Goal: Information Seeking & Learning: Learn about a topic

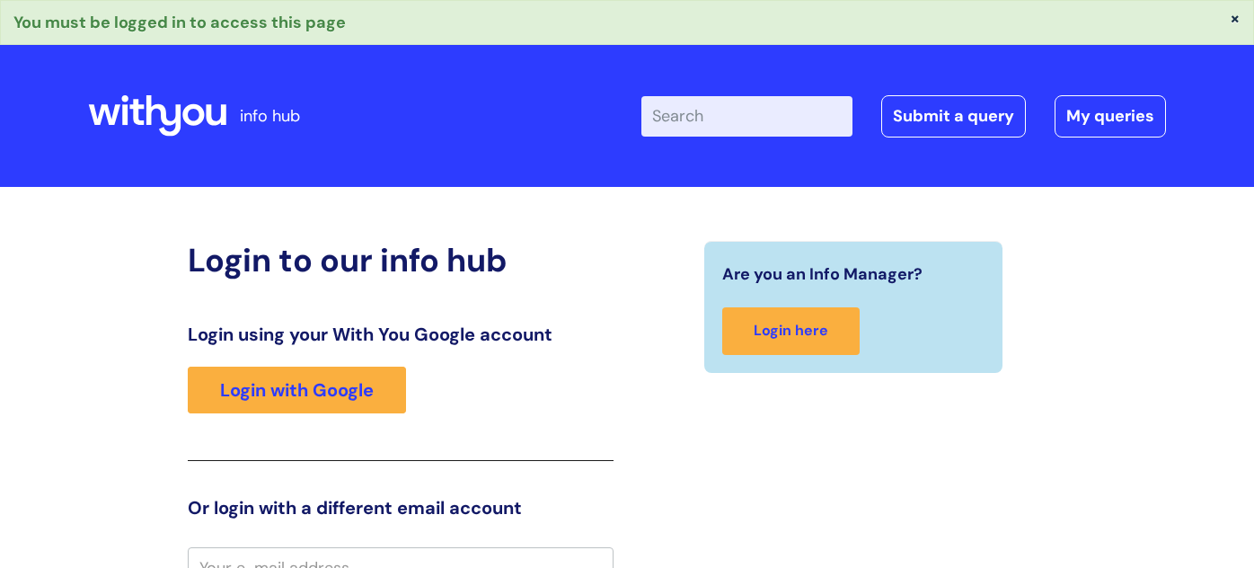
scroll to position [17, 0]
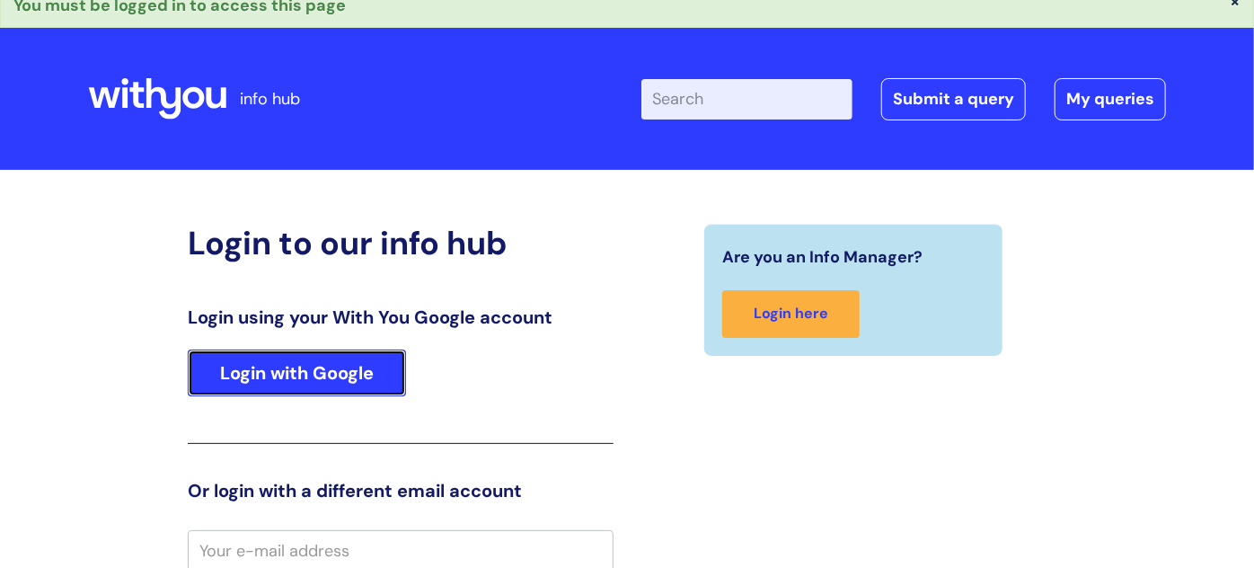
click at [388, 383] on link "Login with Google" at bounding box center [297, 372] width 218 height 47
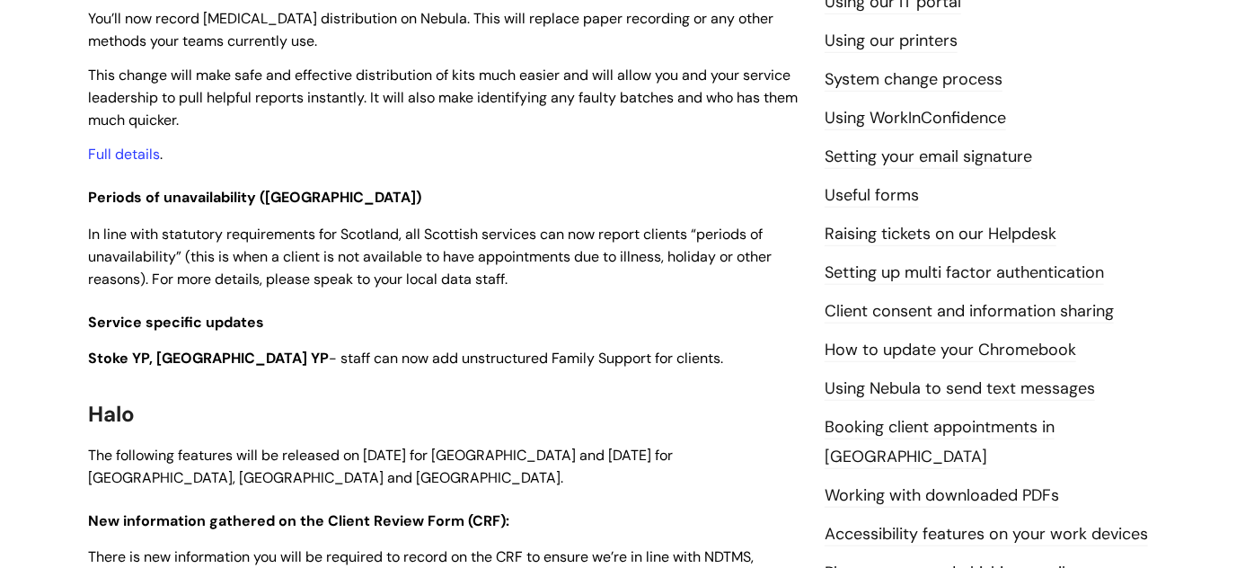
scroll to position [685, 0]
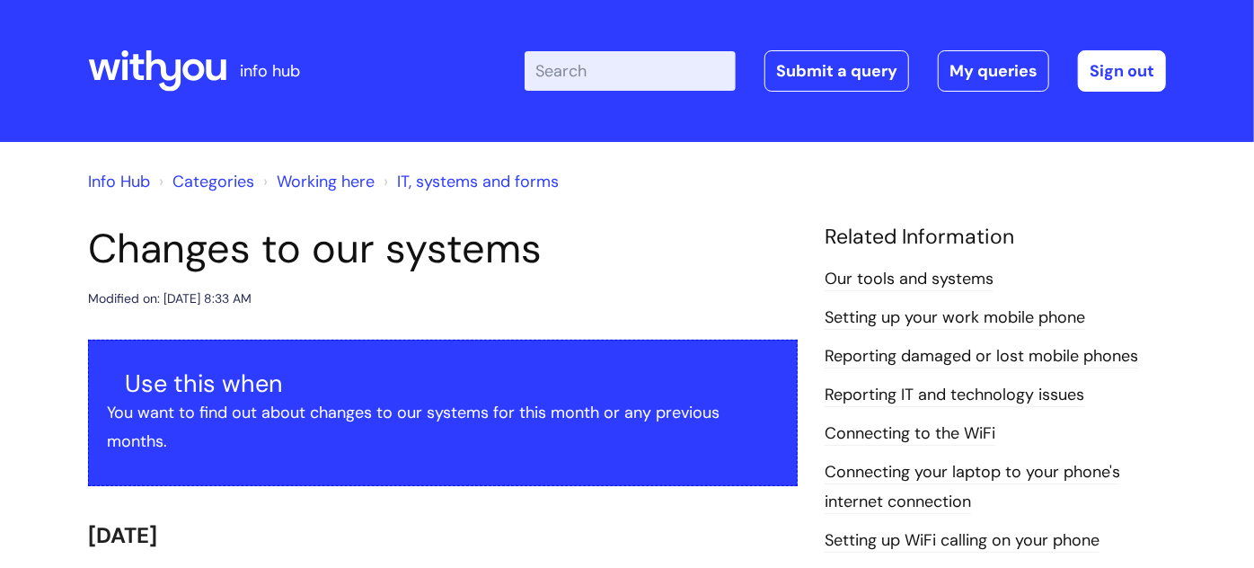
click at [660, 278] on header "Changes to our systems Modified on: Mon, 15 Sep, 2025 at 8:33 AM" at bounding box center [443, 267] width 710 height 85
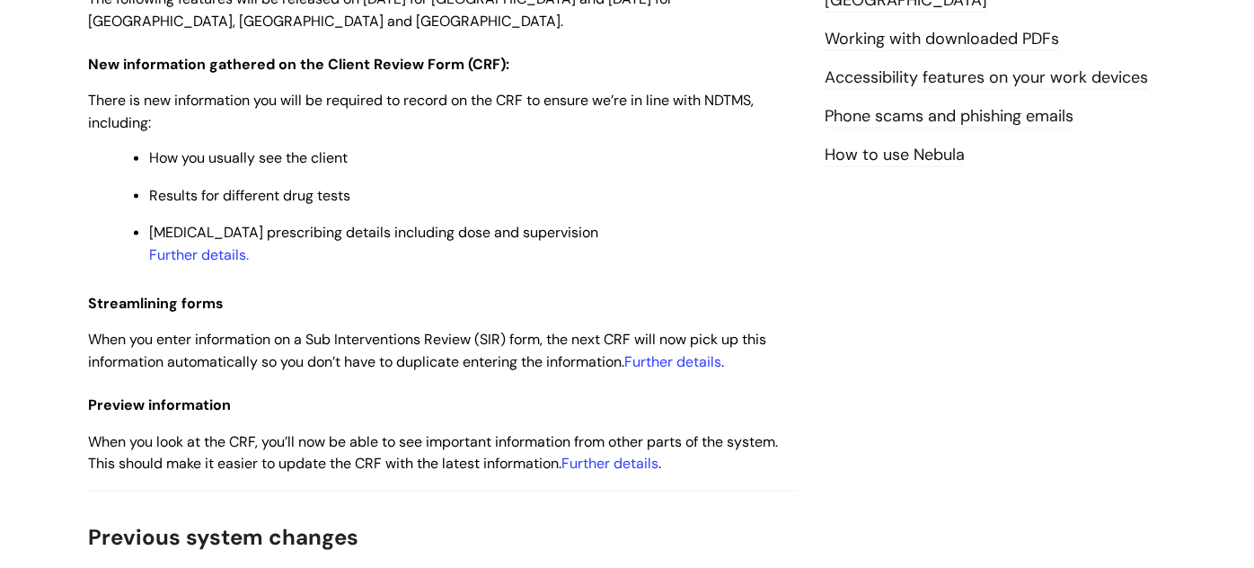
scroll to position [1143, 0]
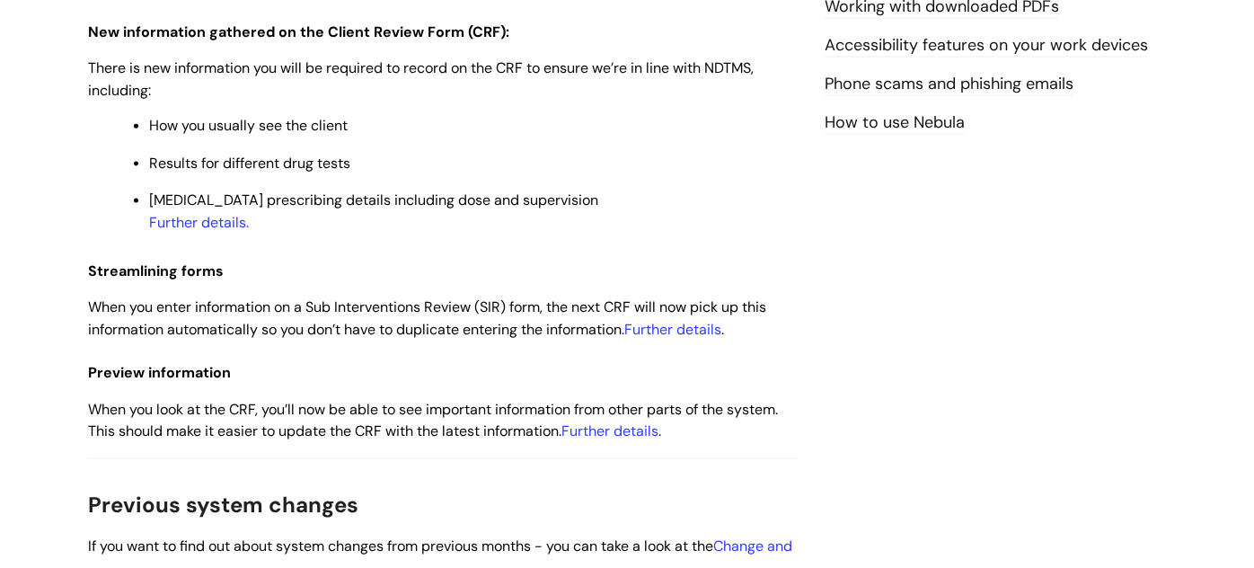
click at [490, 171] on p "Results for different drug tests" at bounding box center [473, 164] width 649 height 20
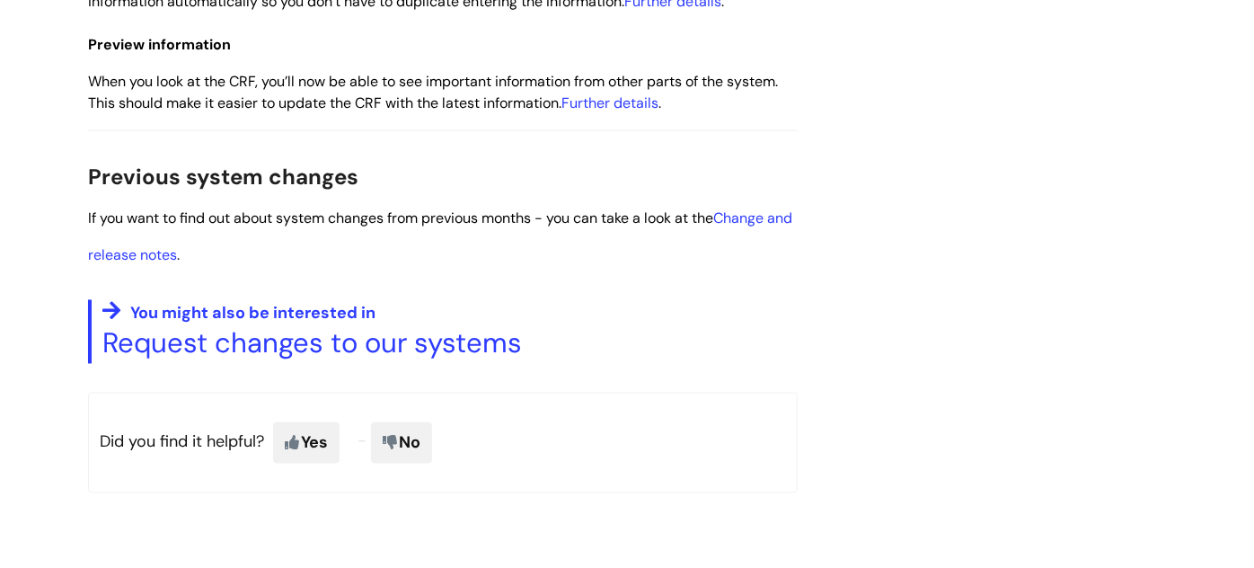
scroll to position [1470, 0]
